Goal: Entertainment & Leisure: Consume media (video, audio)

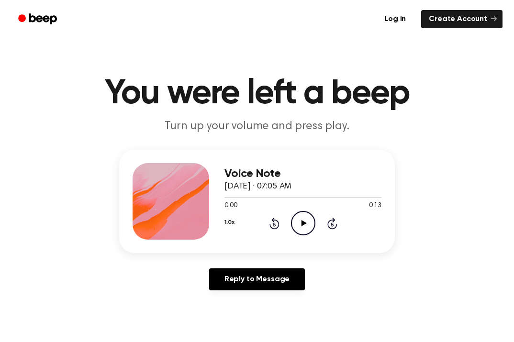
click at [305, 226] on icon "Play Audio" at bounding box center [303, 223] width 24 height 24
click at [305, 224] on icon at bounding box center [303, 223] width 5 height 6
click at [291, 230] on icon "Play Audio" at bounding box center [303, 223] width 24 height 24
click at [302, 221] on icon "Play Audio" at bounding box center [303, 223] width 24 height 24
click at [303, 228] on icon "Play Audio" at bounding box center [303, 223] width 24 height 24
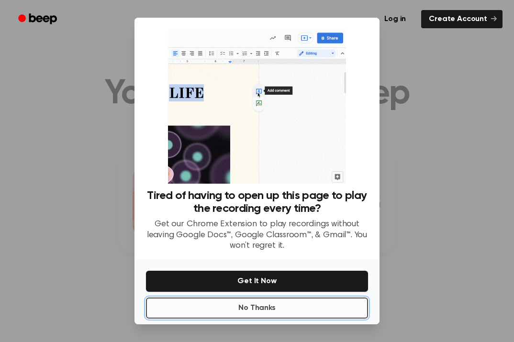
click at [257, 311] on button "No Thanks" at bounding box center [257, 308] width 222 height 21
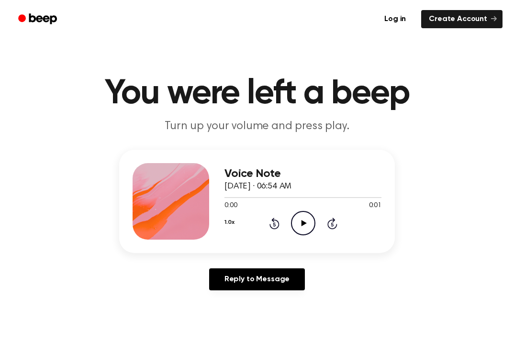
click at [299, 219] on icon "Play Audio" at bounding box center [303, 223] width 24 height 24
click at [301, 225] on icon "Play Audio" at bounding box center [303, 223] width 24 height 24
click at [288, 223] on div "1.0x Rewind 5 seconds Play Audio Skip 5 seconds" at bounding box center [303, 223] width 157 height 24
click at [302, 221] on icon at bounding box center [303, 223] width 5 height 6
click at [307, 224] on icon "Play Audio" at bounding box center [303, 223] width 24 height 24
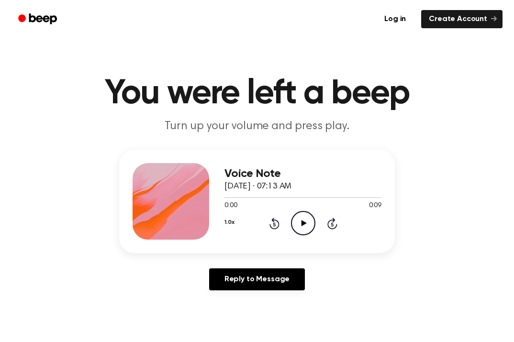
click at [299, 229] on icon "Play Audio" at bounding box center [303, 223] width 24 height 24
click at [307, 227] on icon "Play Audio" at bounding box center [303, 223] width 24 height 24
click at [307, 227] on icon "Pause Audio" at bounding box center [303, 223] width 24 height 24
click at [303, 218] on icon "Play Audio" at bounding box center [303, 223] width 24 height 24
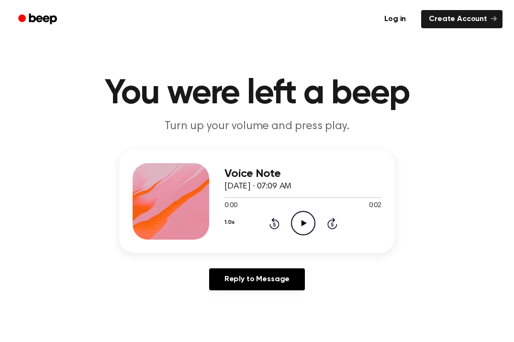
click at [296, 233] on circle at bounding box center [303, 223] width 23 height 23
click at [298, 227] on icon "Play Audio" at bounding box center [303, 223] width 24 height 24
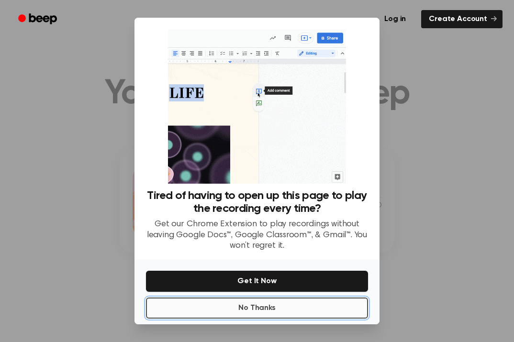
click at [260, 306] on button "No Thanks" at bounding box center [257, 308] width 222 height 21
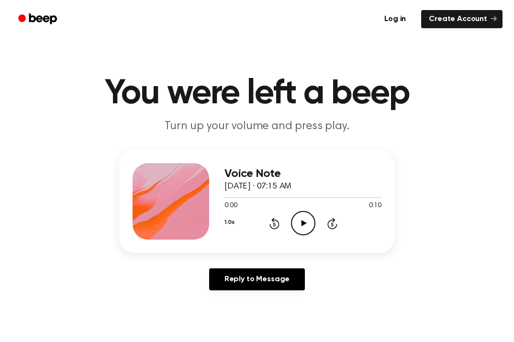
click at [305, 231] on icon "Play Audio" at bounding box center [303, 223] width 24 height 24
click at [309, 223] on icon "Play Audio" at bounding box center [303, 223] width 24 height 24
click at [302, 234] on icon "Play Audio" at bounding box center [303, 223] width 24 height 24
